Goal: Information Seeking & Learning: Compare options

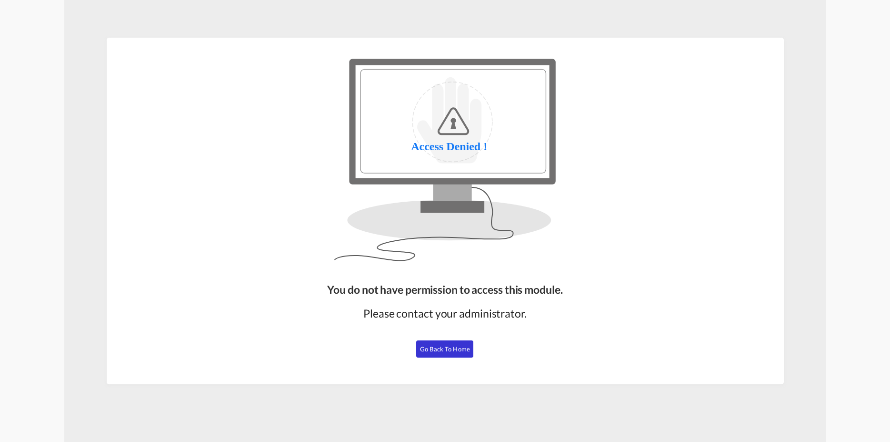
click at [461, 349] on span "Go Back to Home" at bounding box center [445, 349] width 50 height 8
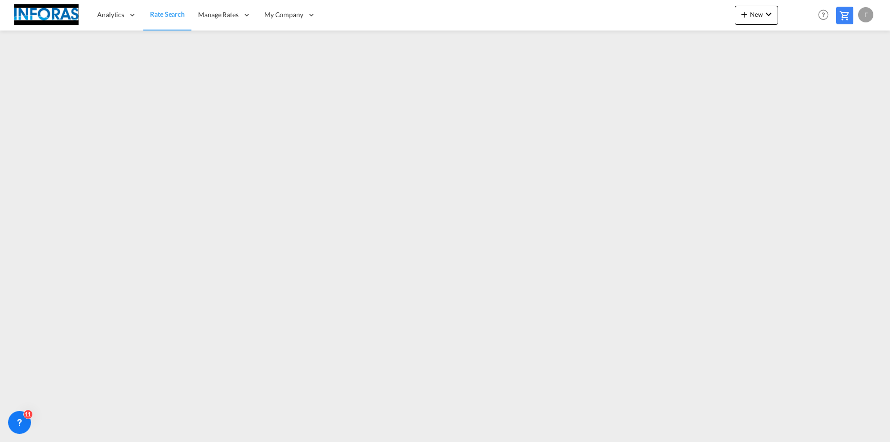
click at [589, 26] on div "Analytics Reports Rate Search Manage Rates Contract Rates My Rate Files Maintai…" at bounding box center [445, 15] width 862 height 30
click at [554, 14] on div "Analytics Reports Rate Search Manage Rates Contract Rates My Rate Files Maintai…" at bounding box center [445, 15] width 862 height 30
